Goal: Complete application form

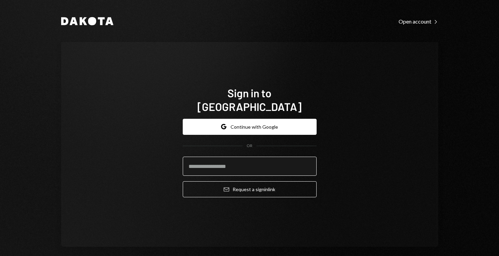
click at [252, 157] on input "email" at bounding box center [250, 166] width 134 height 19
type input "**********"
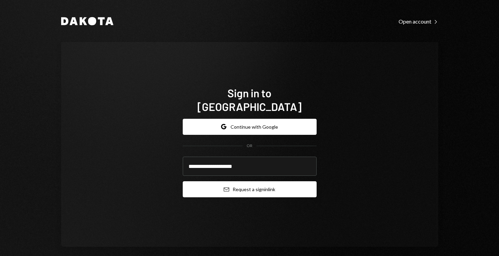
click at [245, 183] on button "Email Request a sign in link" at bounding box center [250, 189] width 134 height 16
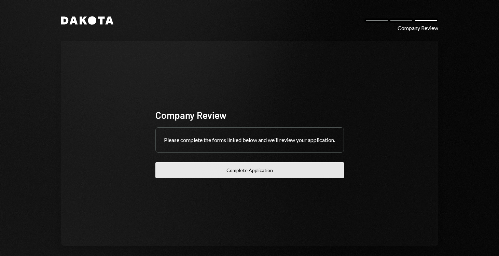
click at [238, 173] on button "Complete Application" at bounding box center [249, 170] width 189 height 16
